Goal: Transaction & Acquisition: Purchase product/service

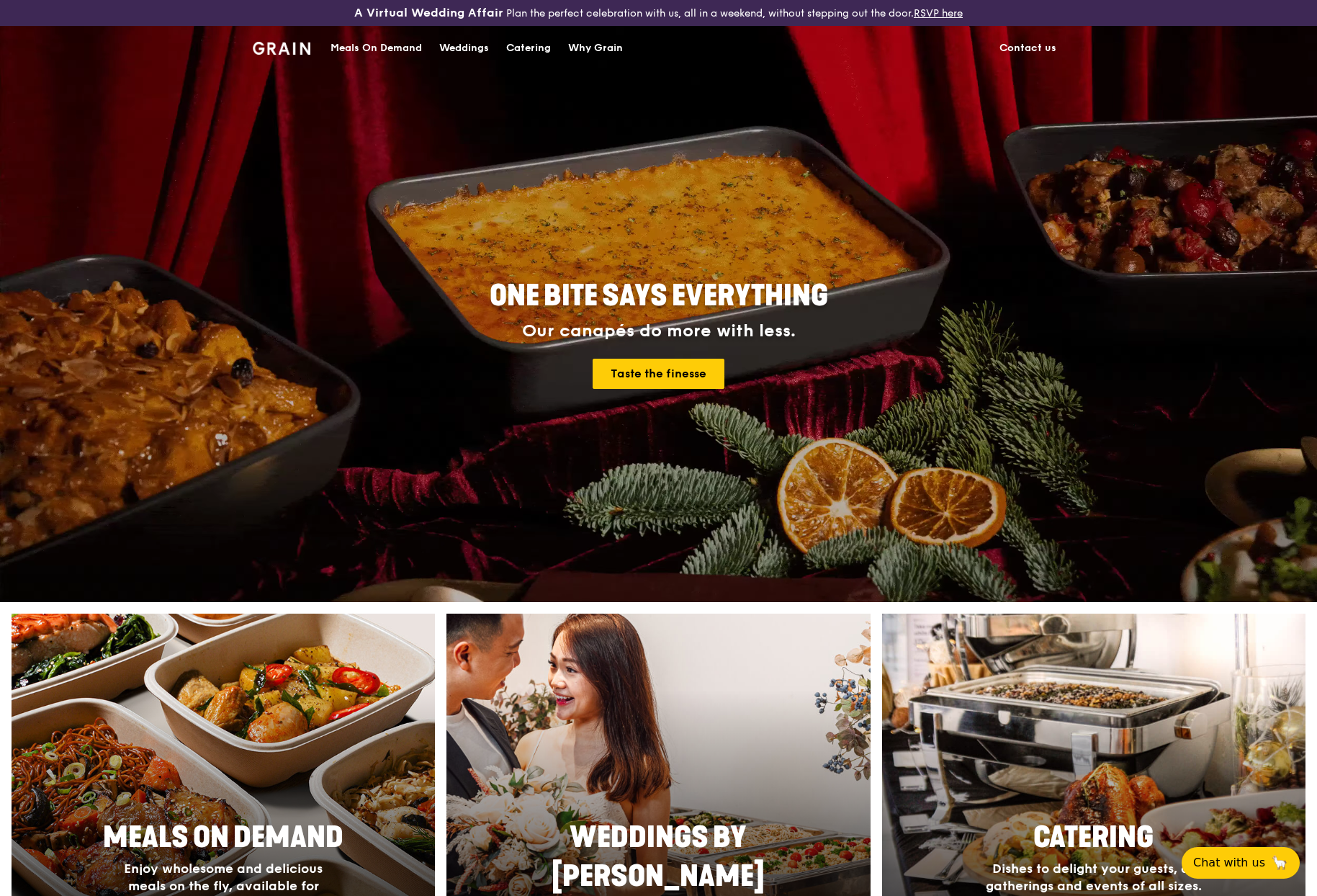
scroll to position [691, 0]
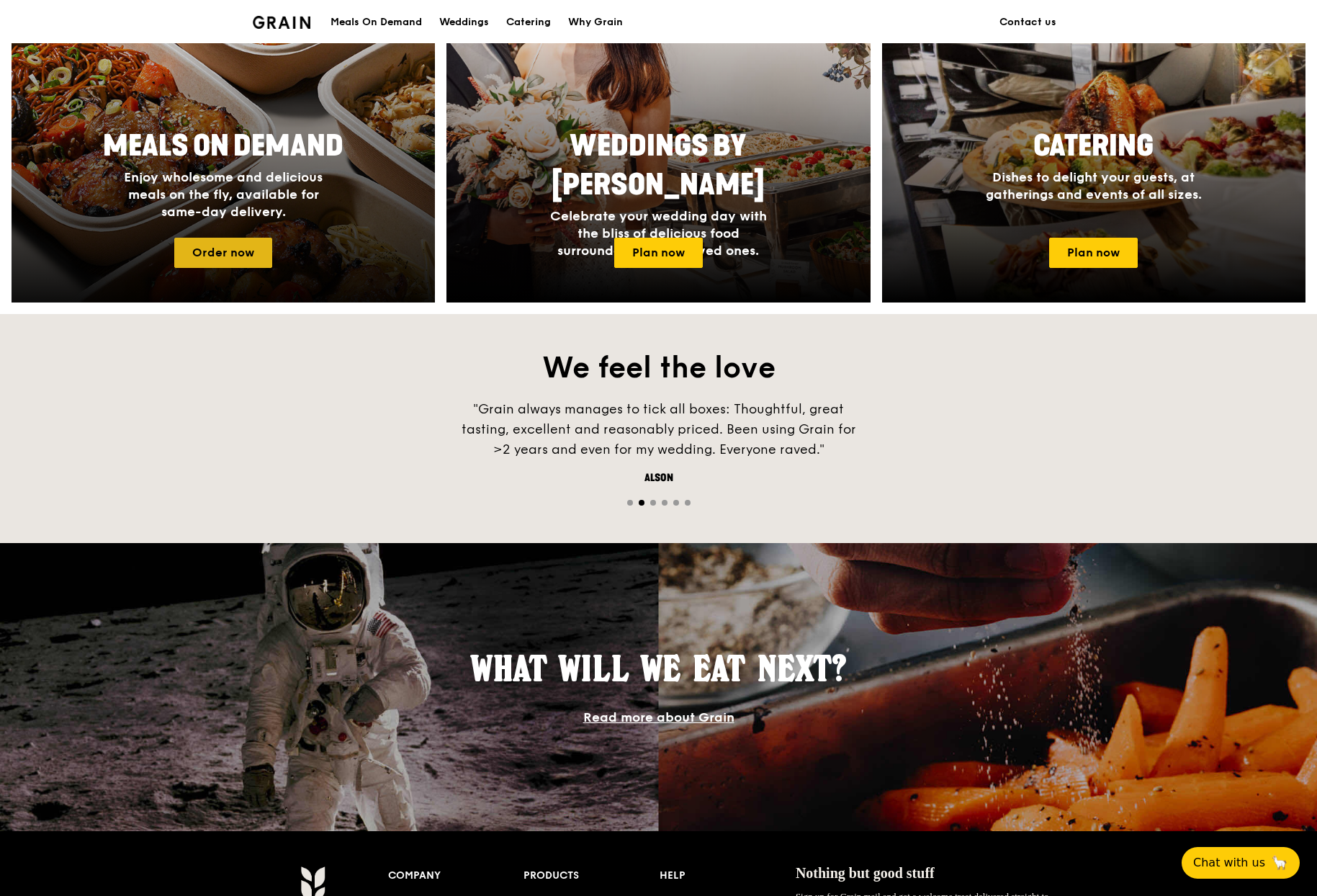
click at [212, 256] on link "Order now" at bounding box center [223, 253] width 98 height 31
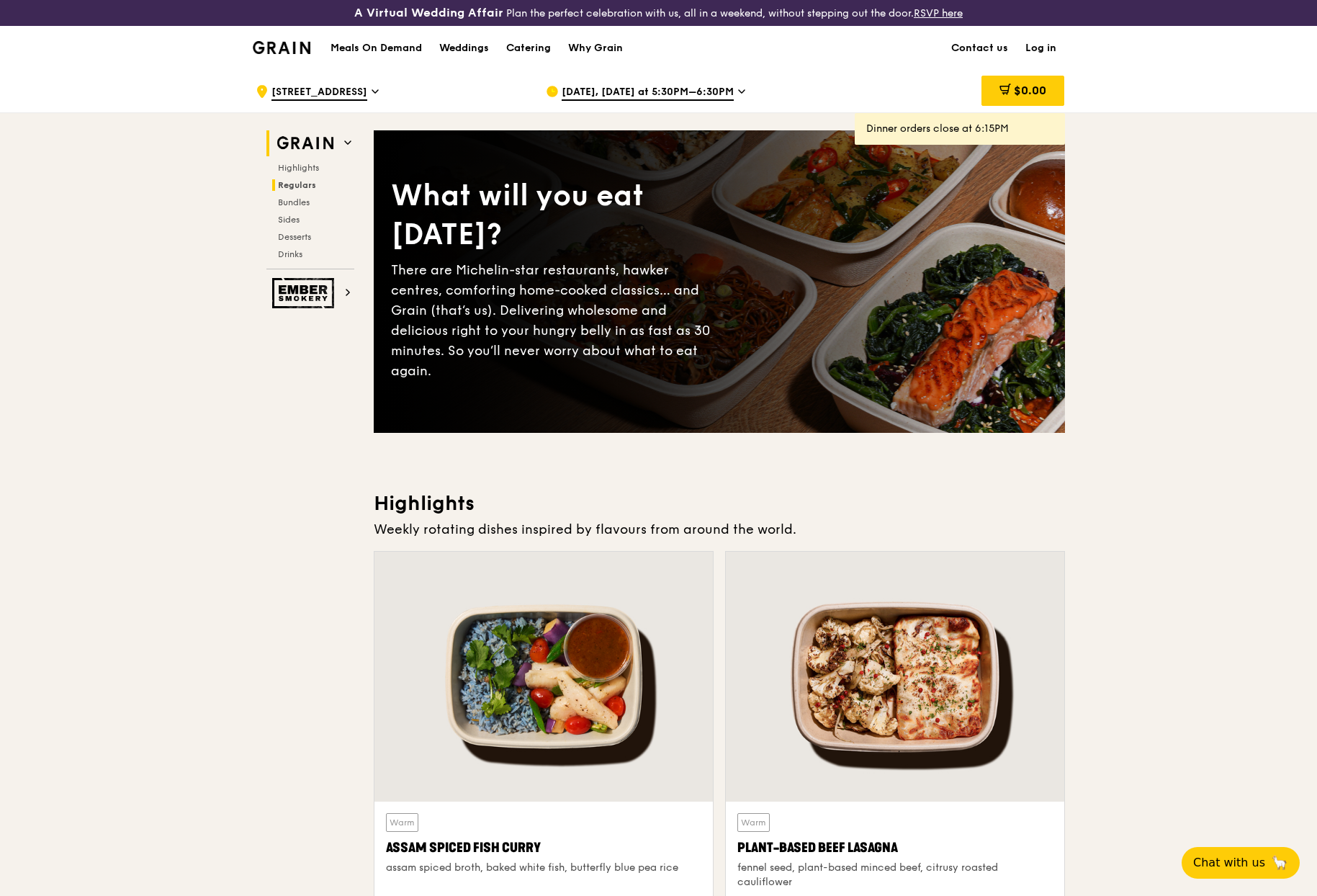
click at [303, 189] on span "Regulars" at bounding box center [297, 185] width 38 height 11
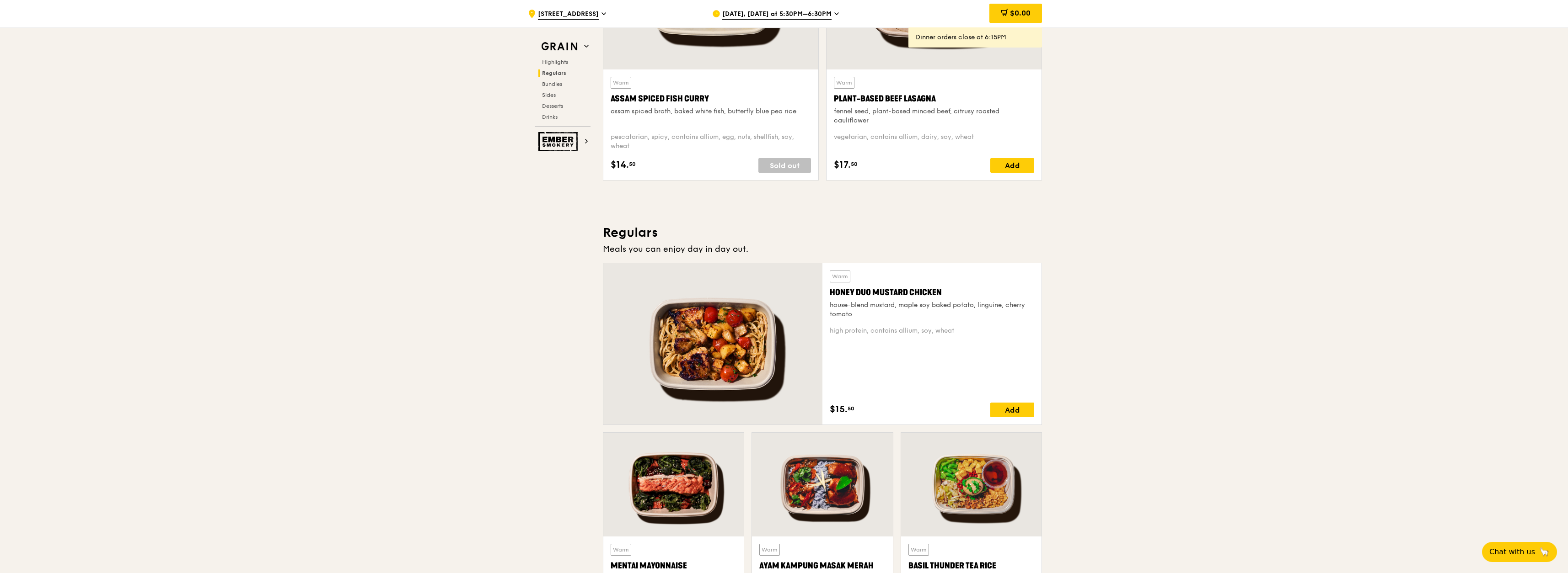
scroll to position [878, 0]
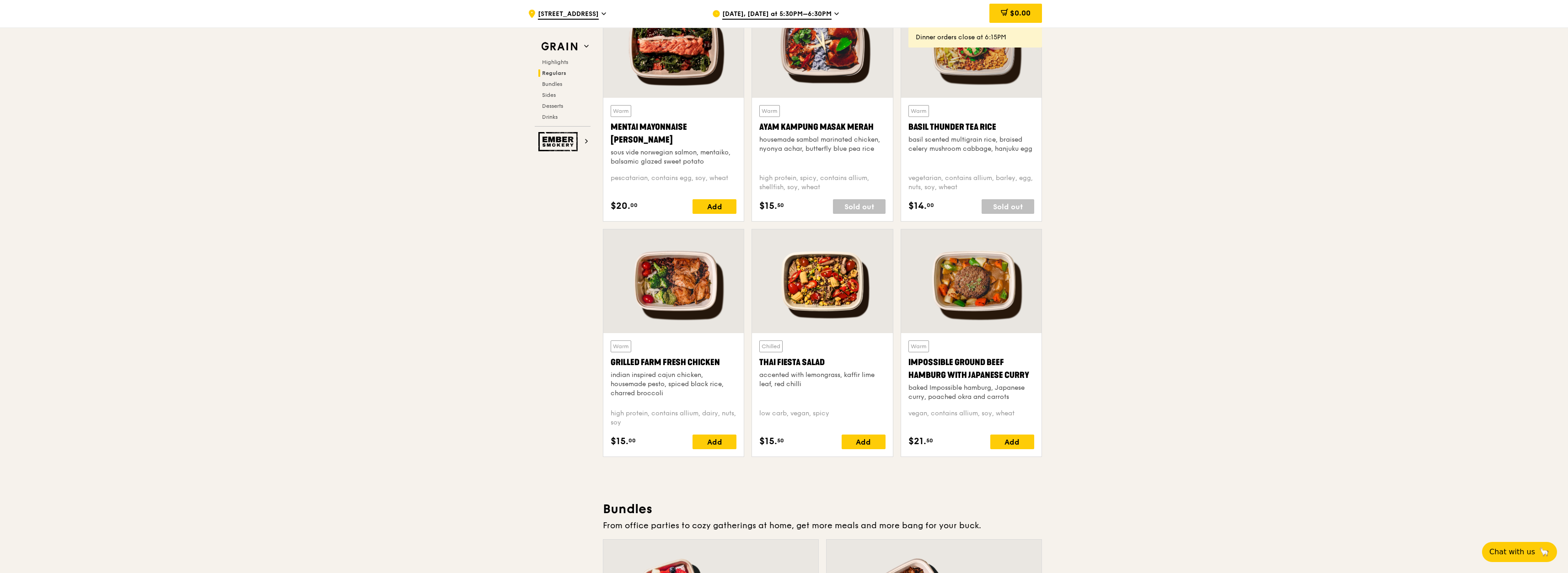
drag, startPoint x: 869, startPoint y: 126, endPoint x: 761, endPoint y: 128, distance: 108.0
click at [761, 128] on div "Ayam Kampung Masak Merah" at bounding box center [822, 127] width 126 height 13
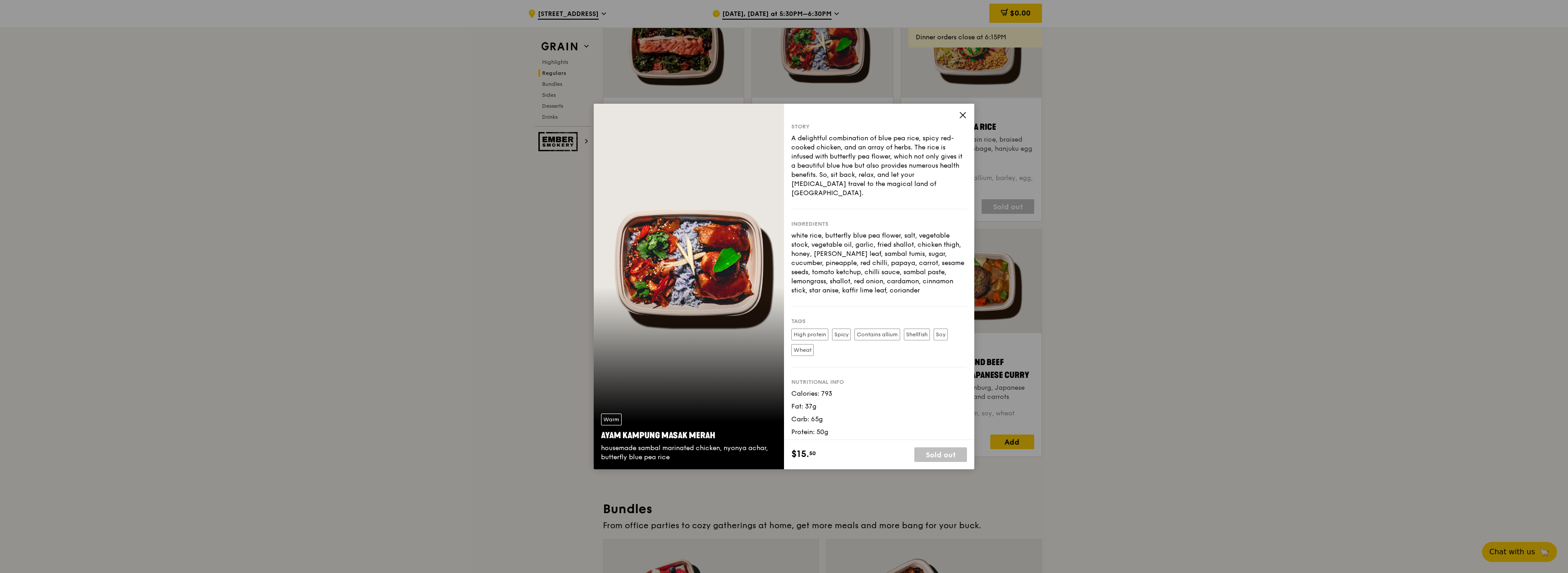
copy div "Ayam Kampung Masak Merah"
click at [836, 117] on icon at bounding box center [962, 115] width 5 height 5
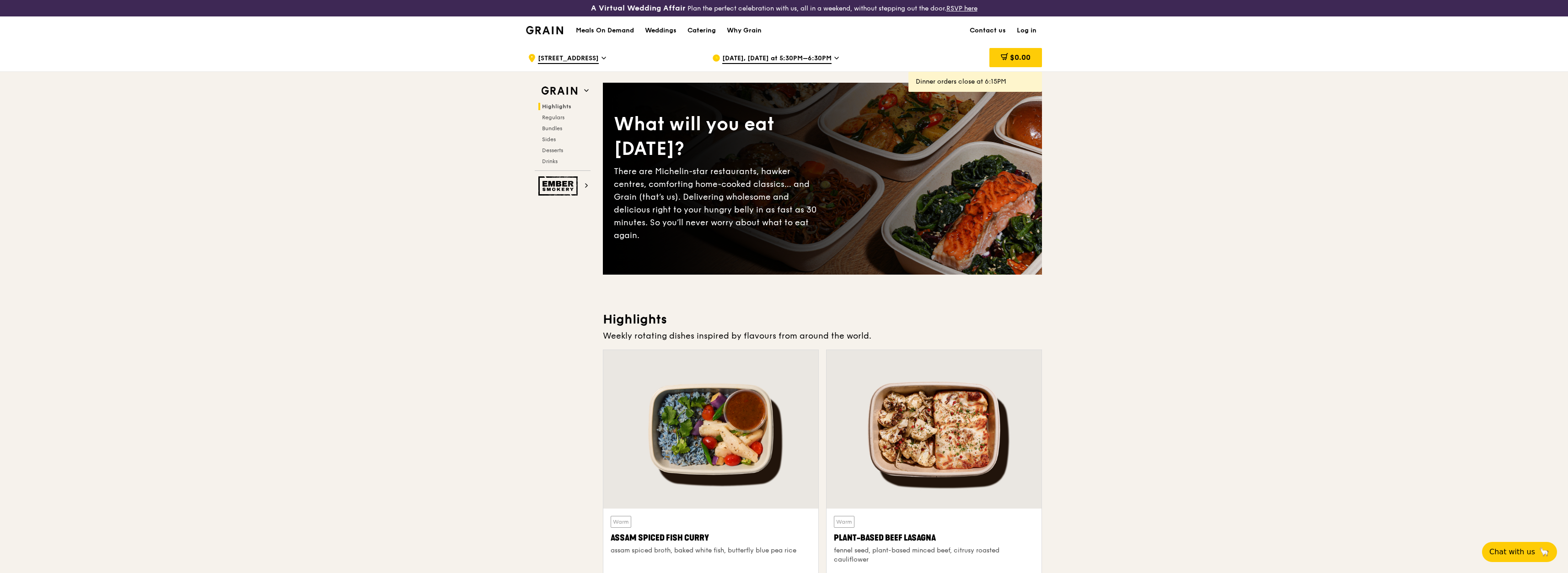
scroll to position [439, 0]
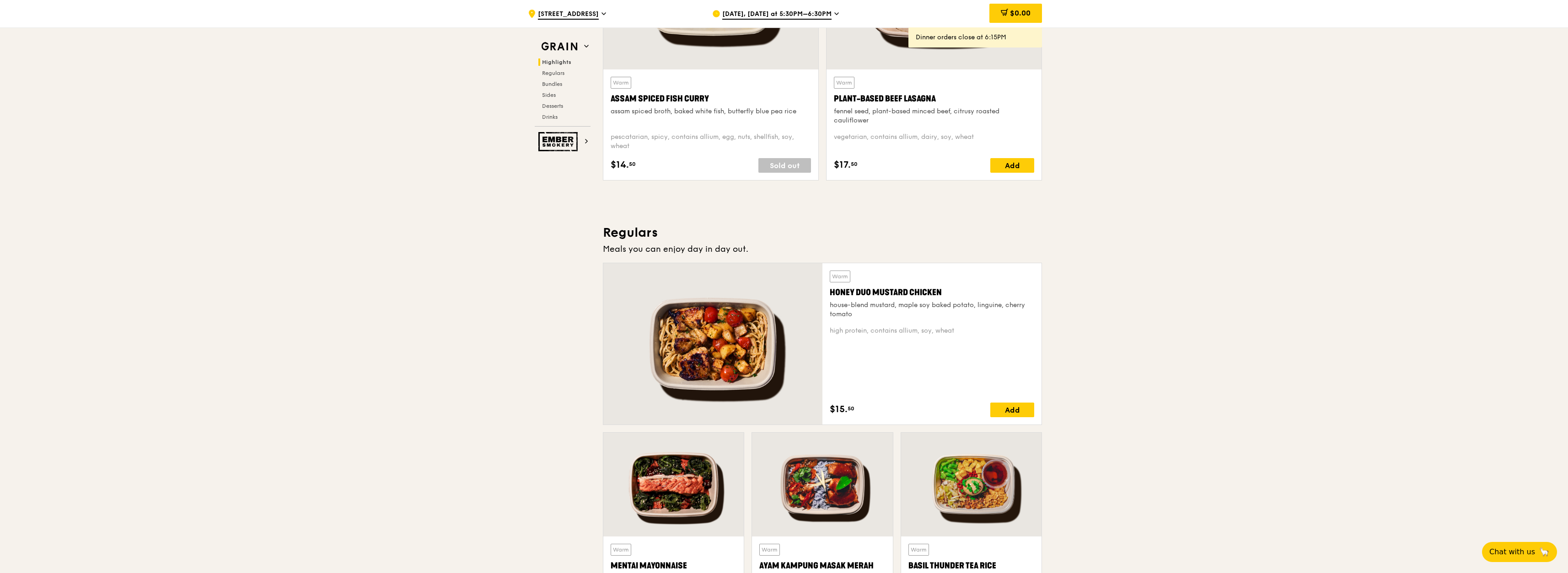
click at [685, 118] on div "Warm Assam Spiced Fish [PERSON_NAME] assam spiced broth, baked white fish, butt…" at bounding box center [710, 101] width 200 height 49
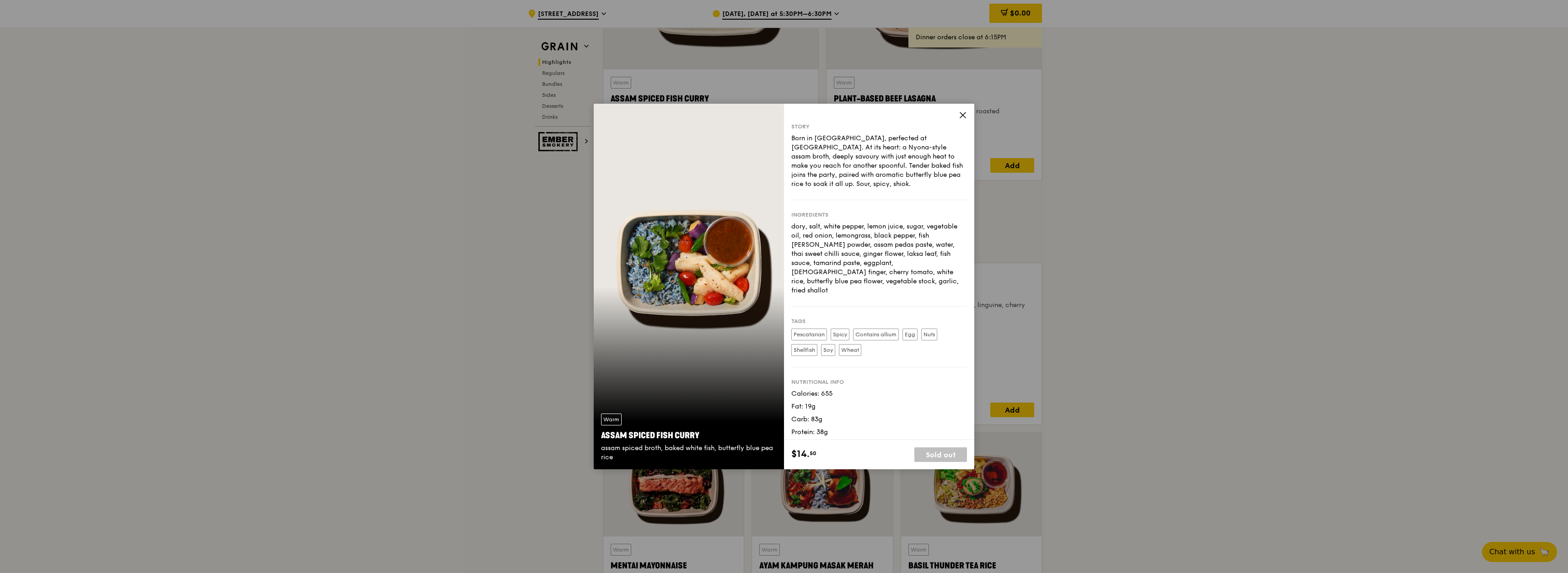
click at [836, 116] on icon at bounding box center [962, 115] width 5 height 5
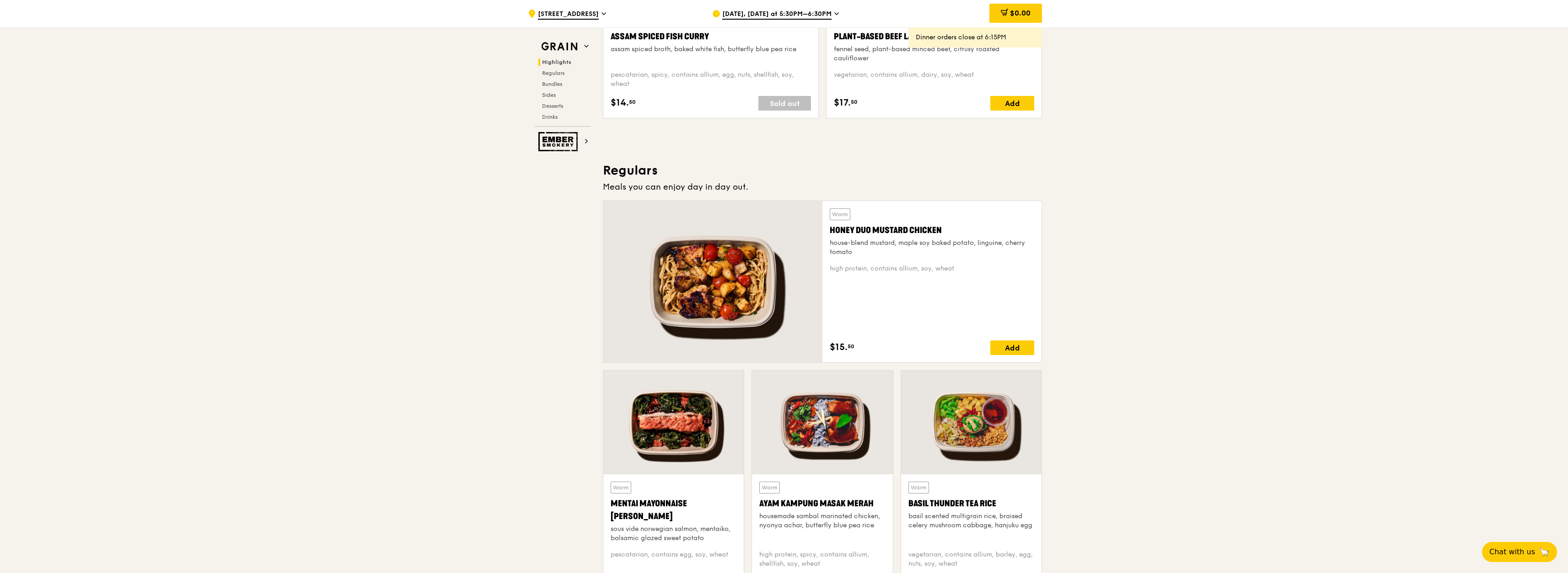
scroll to position [136, 0]
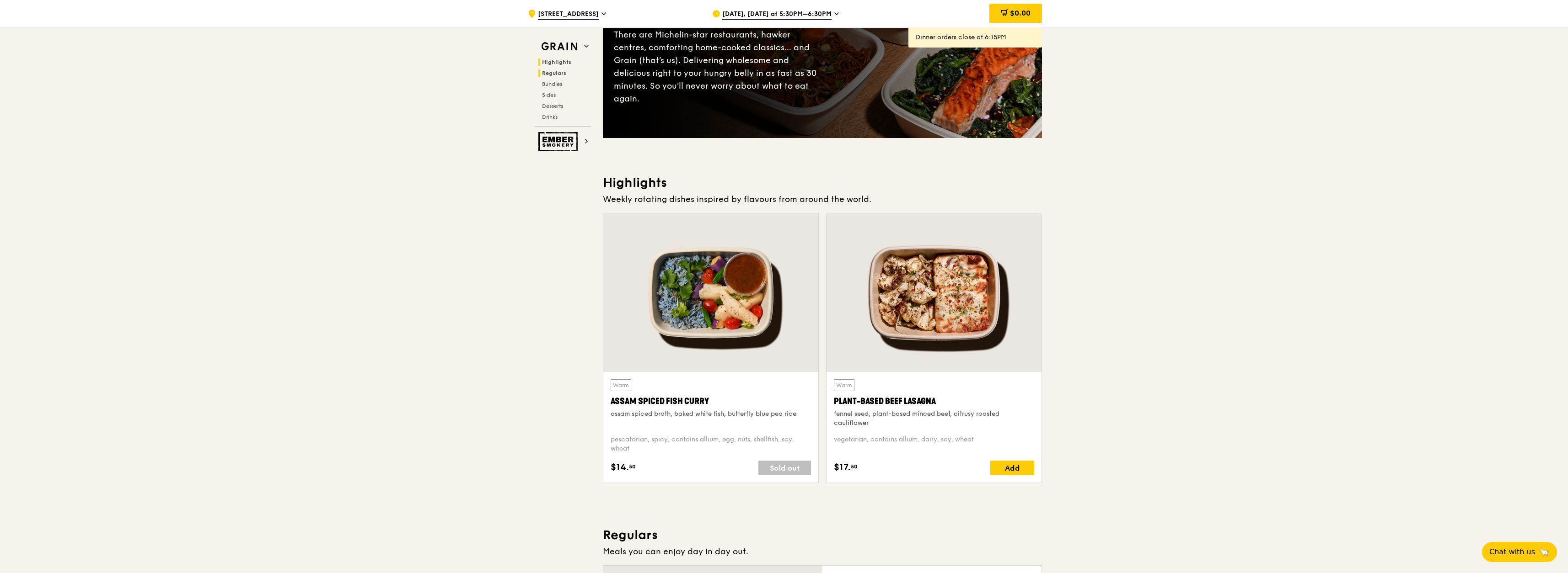
click at [551, 74] on span "Regulars" at bounding box center [554, 73] width 24 height 7
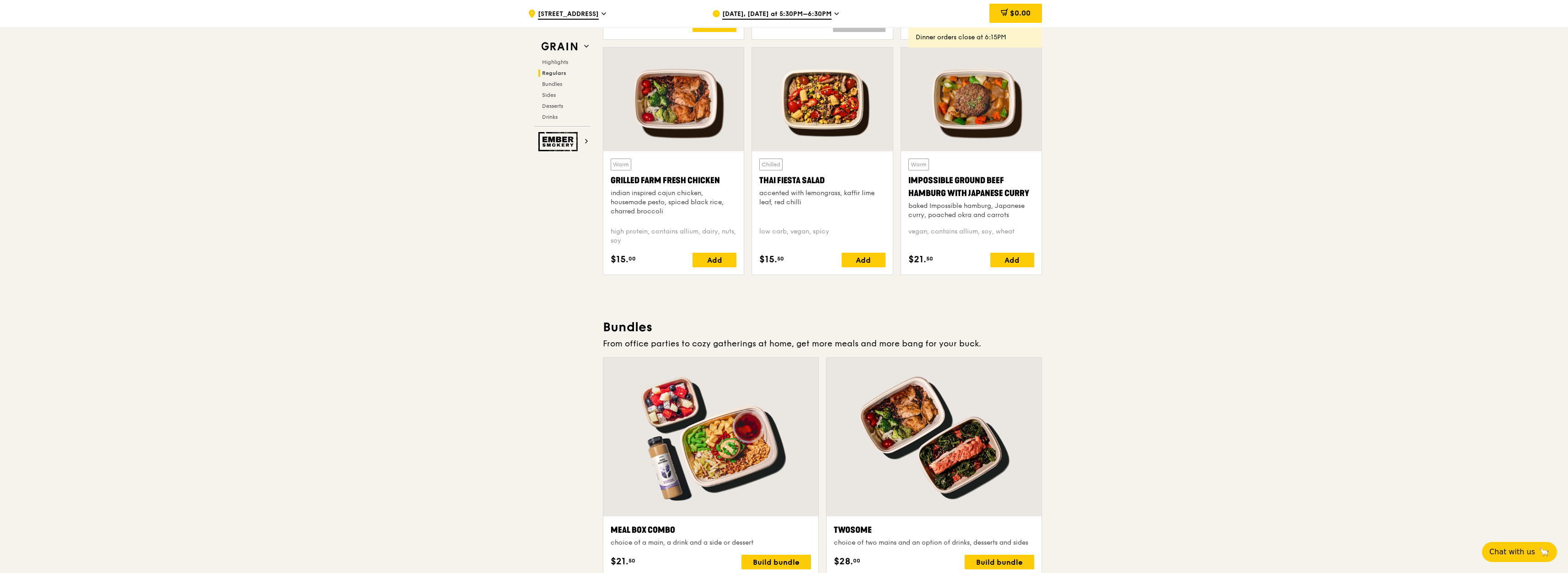
scroll to position [1066, 0]
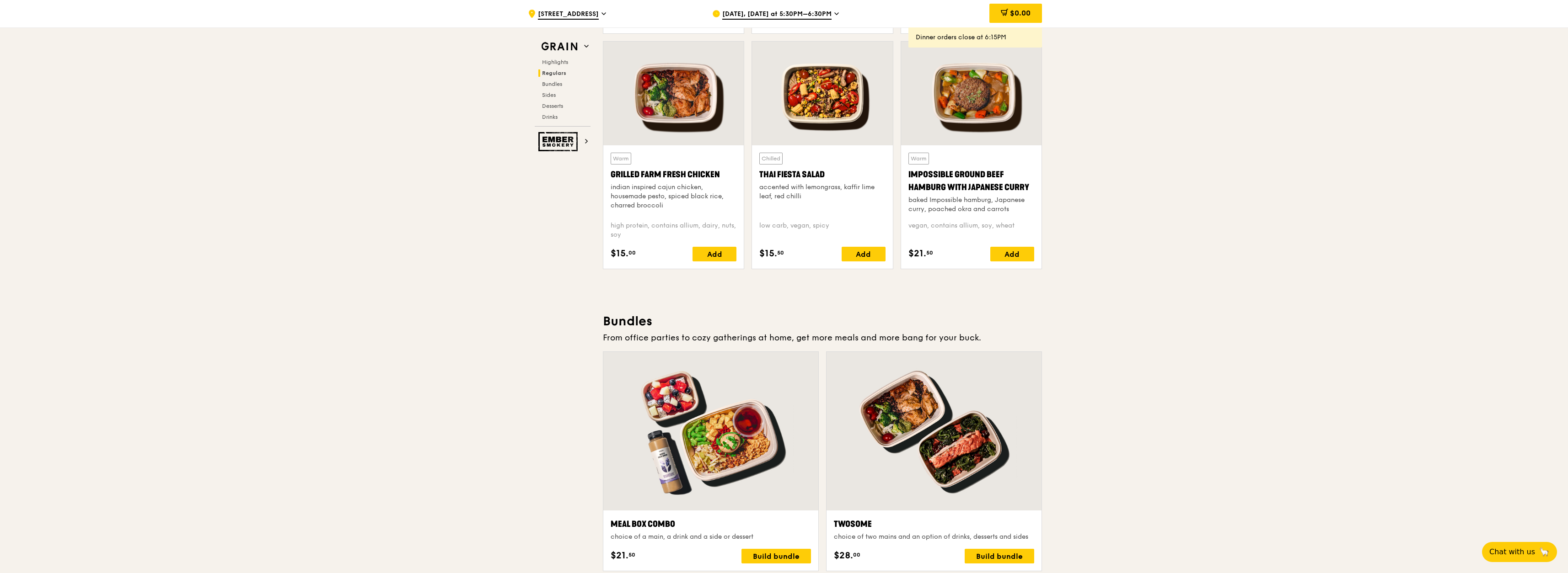
drag, startPoint x: 721, startPoint y: 176, endPoint x: 611, endPoint y: 178, distance: 110.0
click at [611, 178] on div "Grilled Farm Fresh Chicken" at bounding box center [673, 175] width 126 height 13
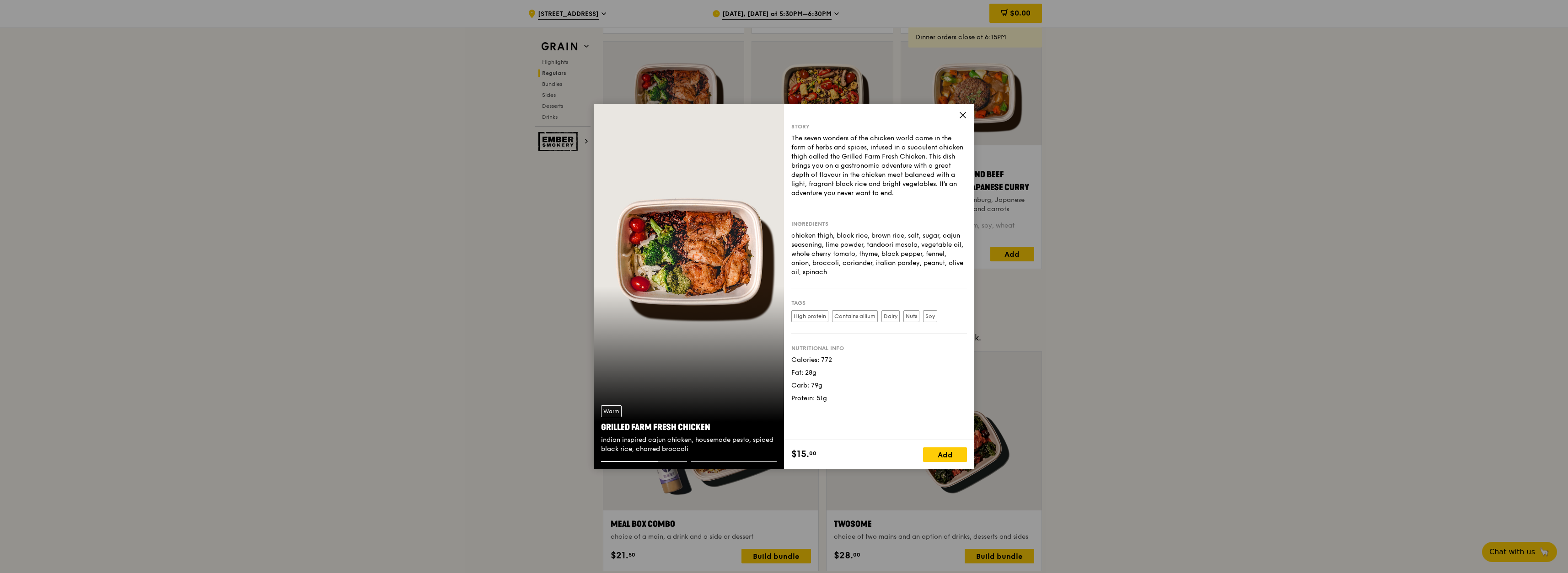
click at [836, 117] on icon at bounding box center [962, 115] width 5 height 5
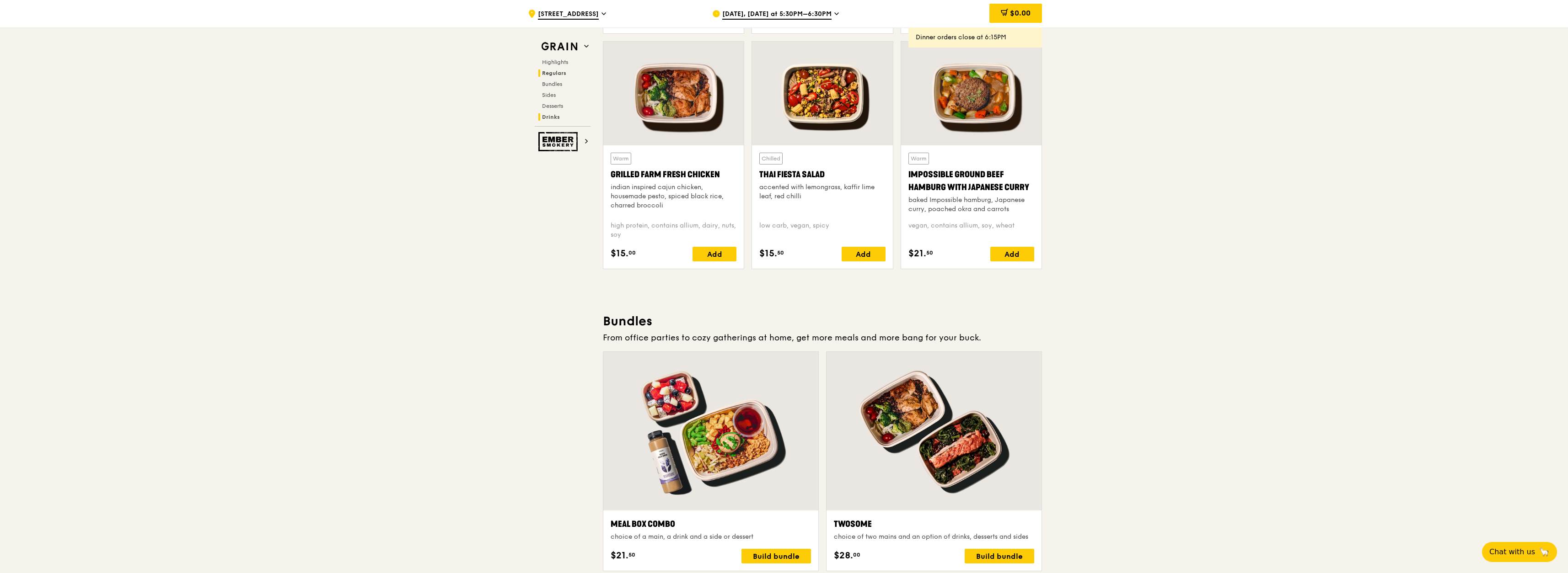
click at [556, 119] on span "Drinks" at bounding box center [550, 117] width 18 height 7
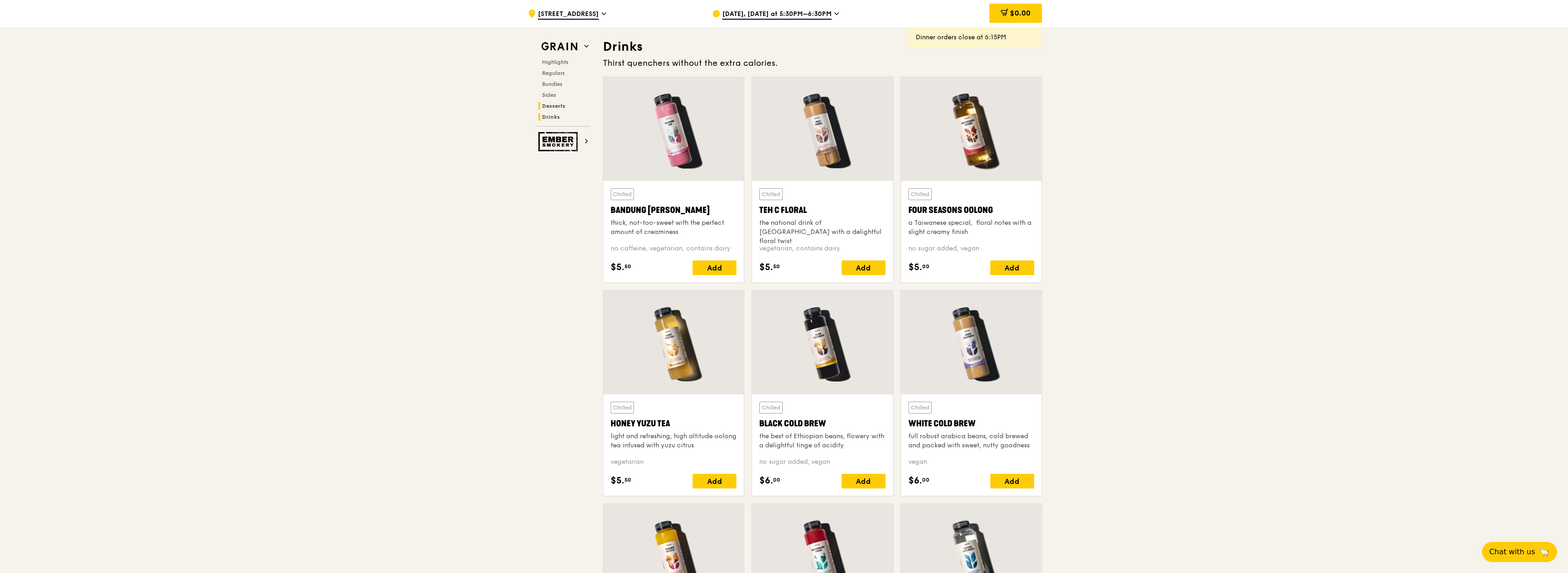
scroll to position [3188, 0]
drag, startPoint x: 1001, startPoint y: 210, endPoint x: 909, endPoint y: 213, distance: 92.0
click at [836, 213] on div "Four Seasons Oolong" at bounding box center [971, 208] width 126 height 13
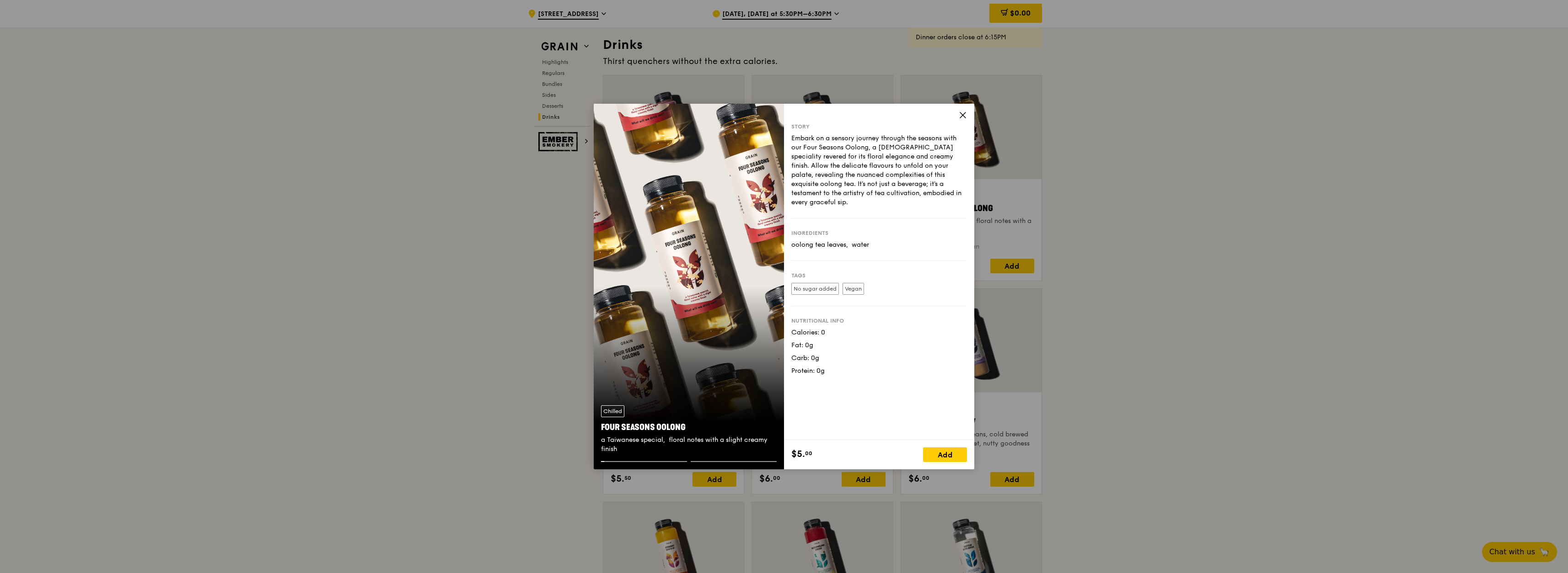
copy div "Four Seasons Oolong"
click at [836, 116] on icon at bounding box center [963, 116] width 9 height 9
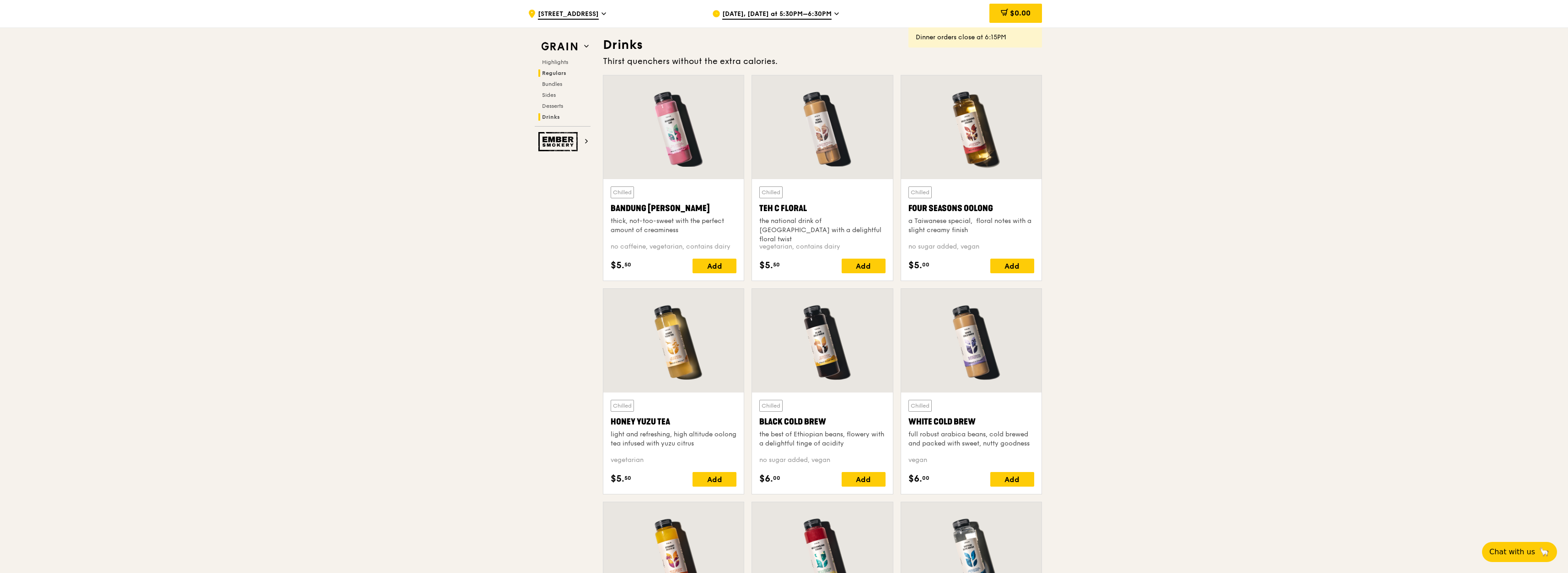
click at [564, 75] on span "Regulars" at bounding box center [554, 73] width 24 height 7
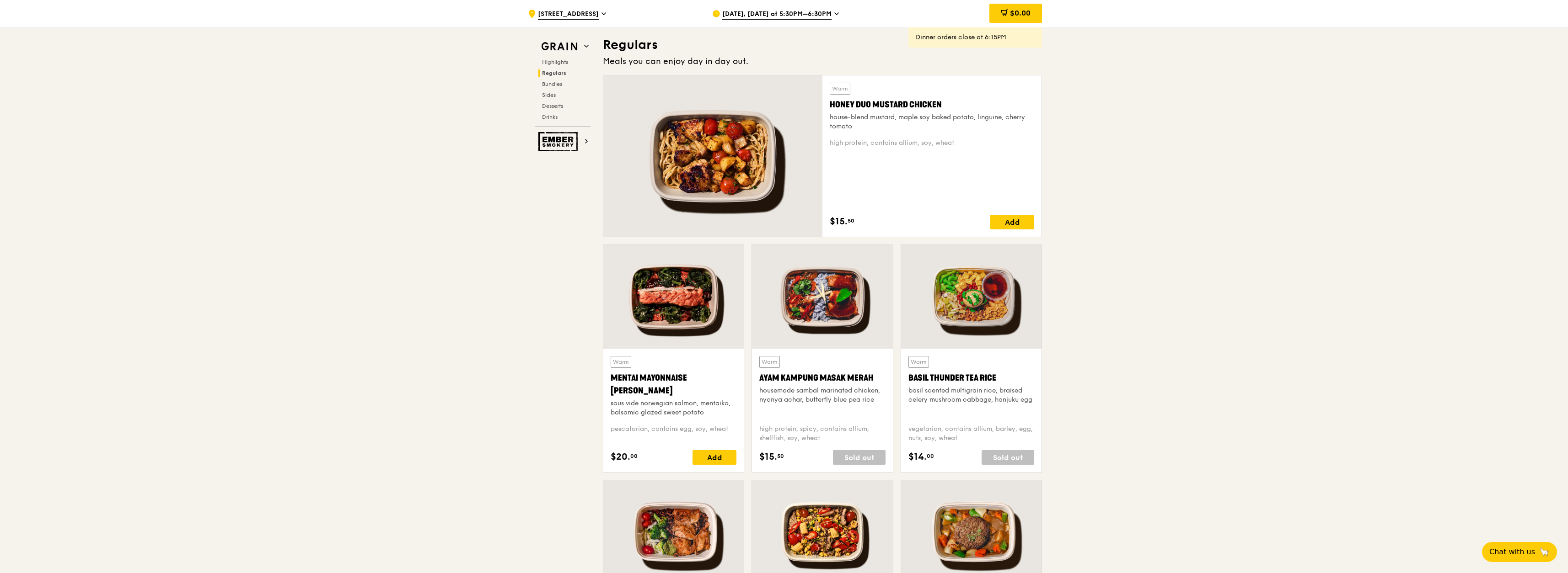
scroll to position [1066, 0]
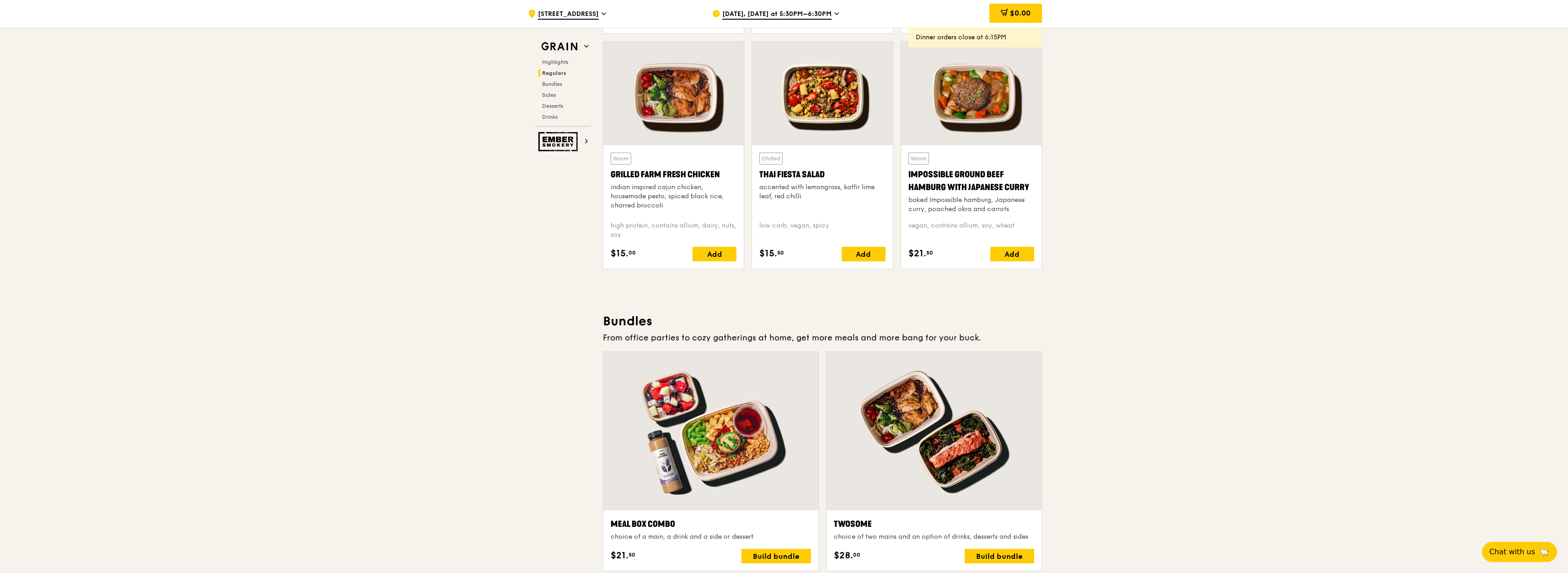
drag, startPoint x: 723, startPoint y: 174, endPoint x: 609, endPoint y: 175, distance: 114.0
click at [609, 175] on div "Warm Grilled Farm Fresh Chicken indian inspired cajun chicken, housemade pesto,…" at bounding box center [673, 207] width 141 height 123
copy div "Grilled Farm Fresh Chicken"
click at [553, 118] on span "Drinks" at bounding box center [550, 117] width 18 height 7
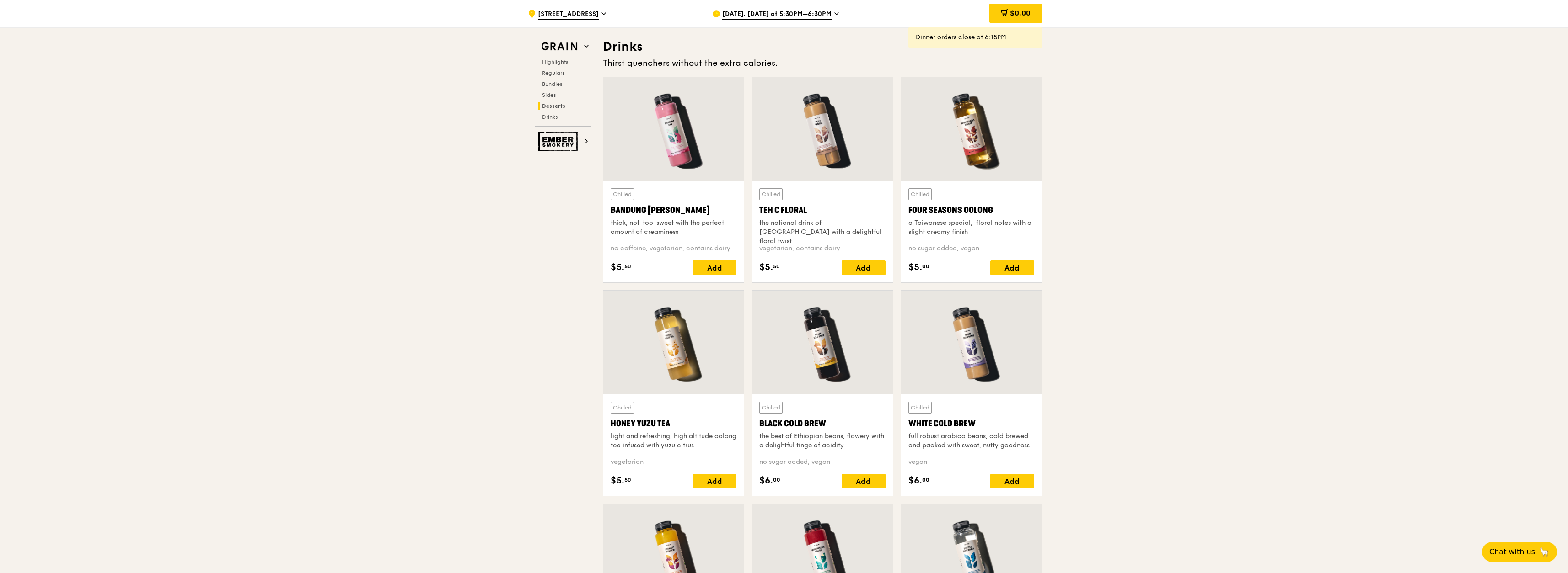
scroll to position [3188, 0]
drag, startPoint x: 942, startPoint y: 209, endPoint x: 910, endPoint y: 209, distance: 32.0
click at [836, 209] on div "Four Seasons Oolong" at bounding box center [971, 208] width 126 height 13
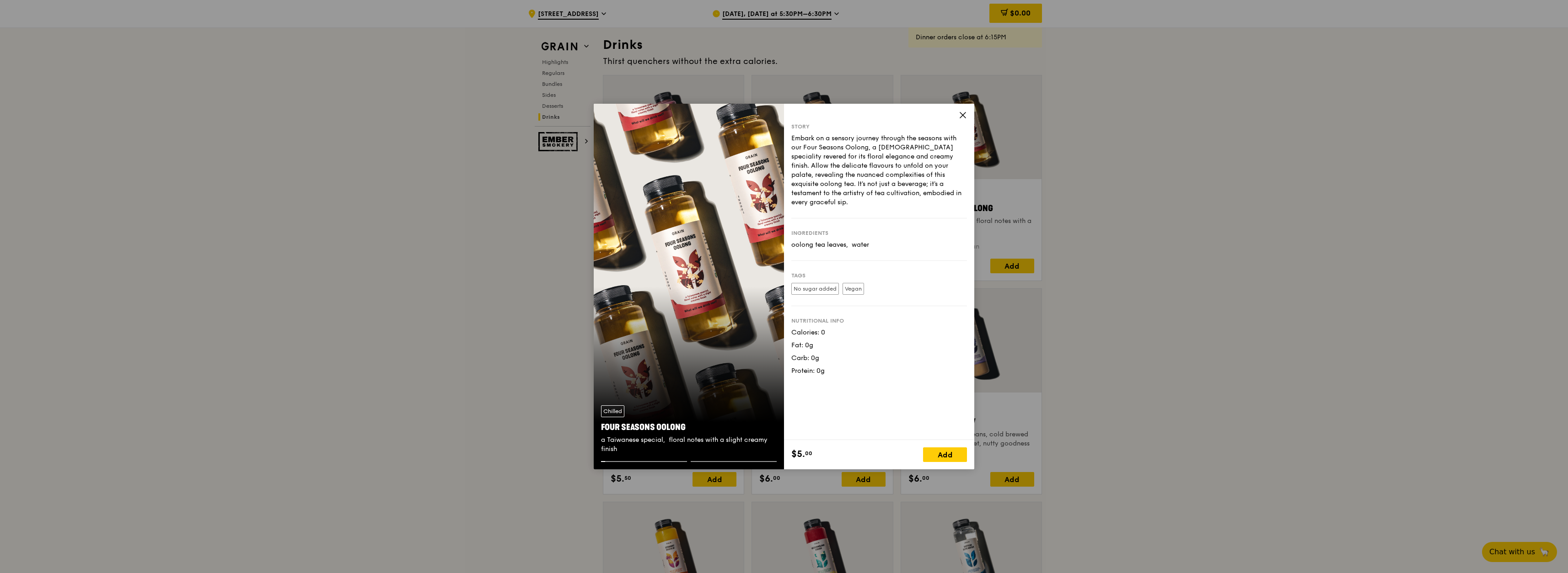
copy div "Four Seasons Oolong"
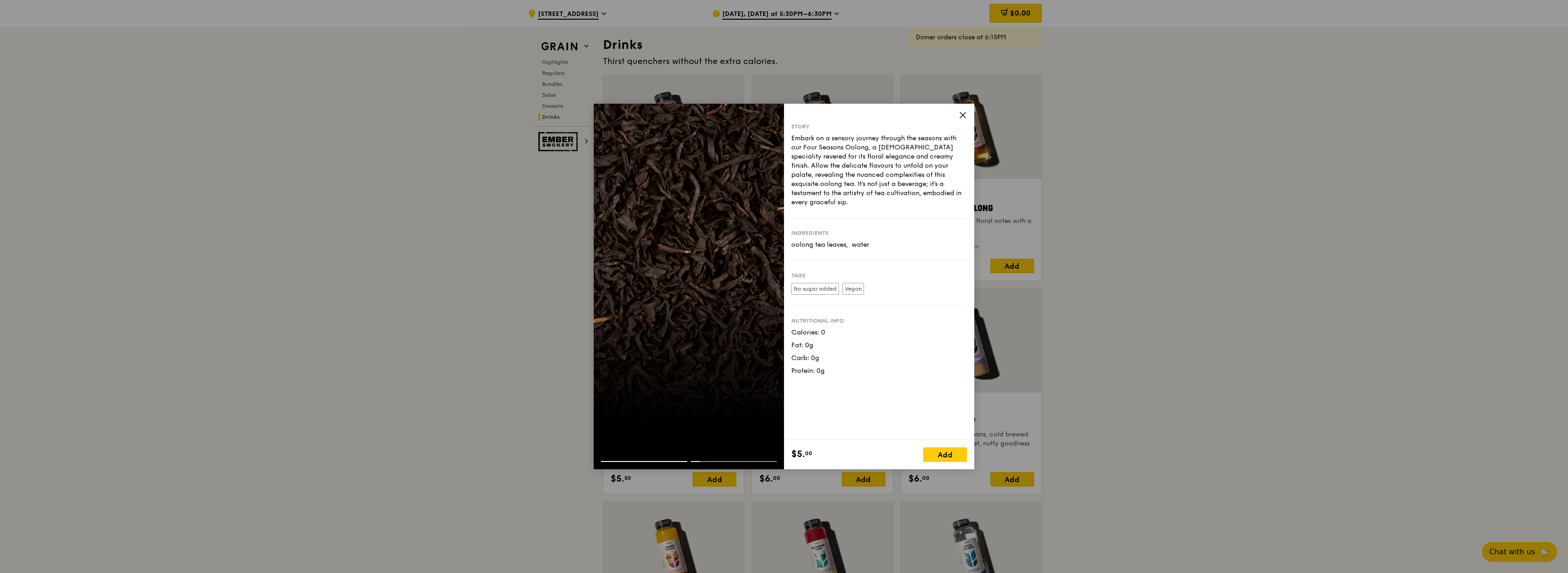
click at [836, 120] on span at bounding box center [963, 116] width 9 height 10
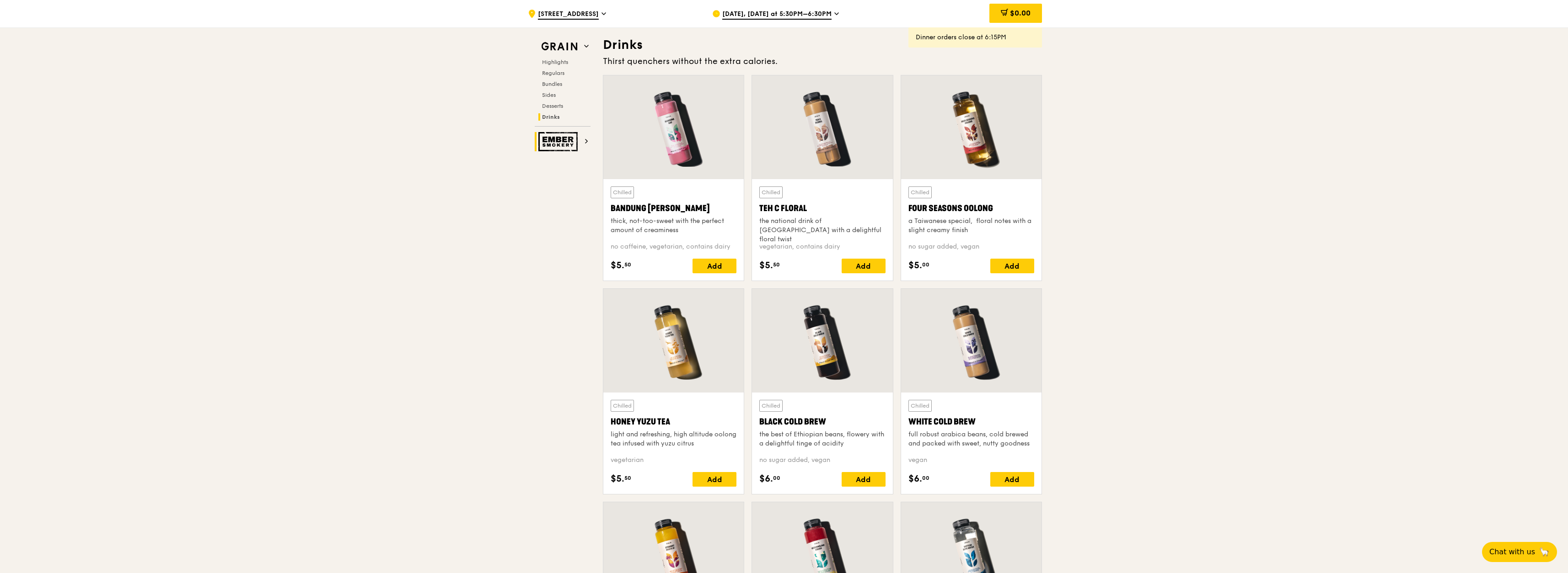
click at [586, 143] on icon at bounding box center [587, 141] width 5 height 5
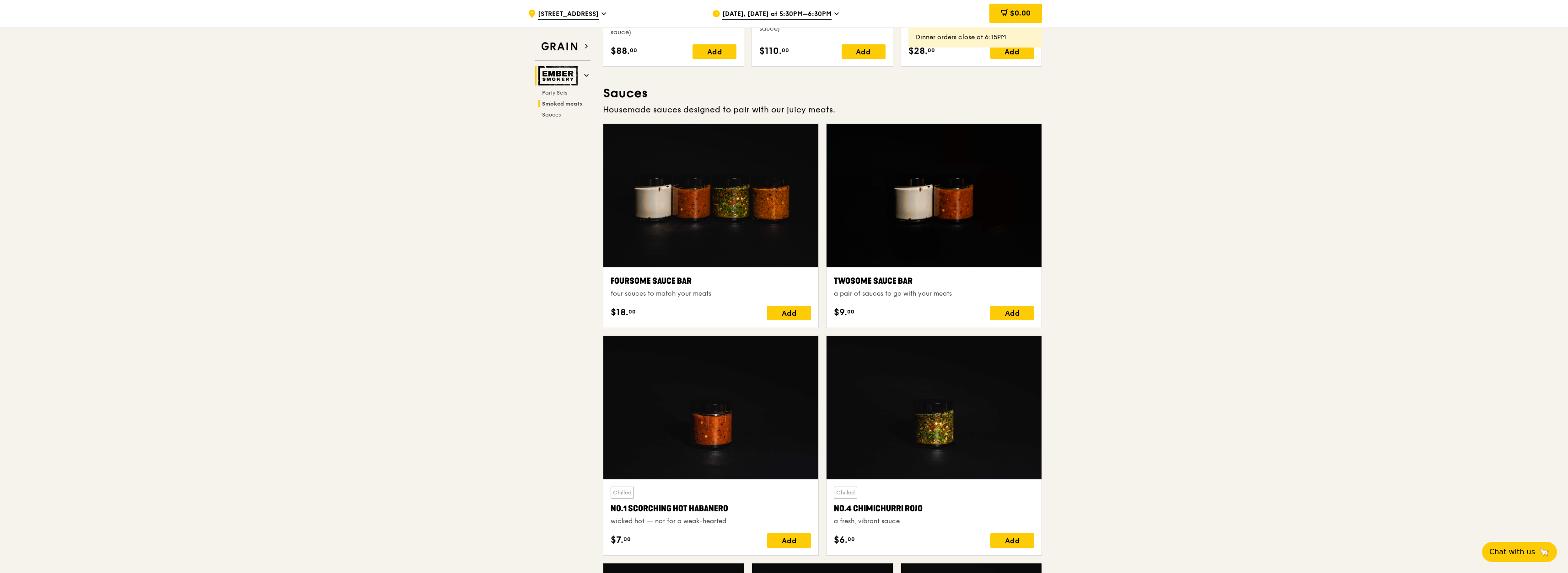
scroll to position [485, 0]
